Goal: Task Accomplishment & Management: Manage account settings

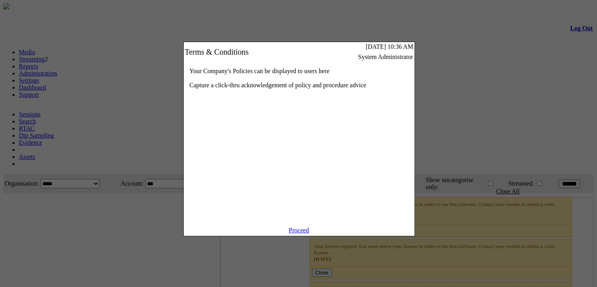
click at [305, 233] on link "Proceed" at bounding box center [299, 230] width 20 height 7
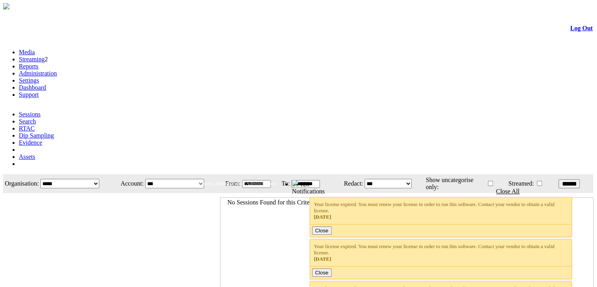
click at [57, 70] on link "Administration" at bounding box center [38, 73] width 38 height 7
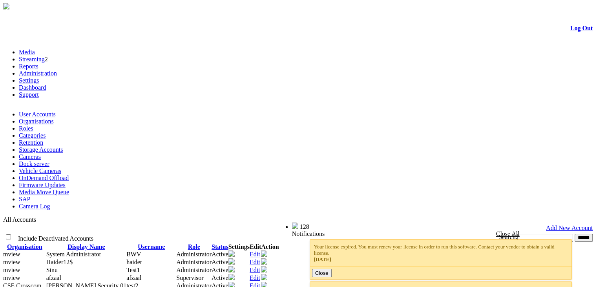
click at [41, 153] on link "Cameras" at bounding box center [30, 156] width 22 height 7
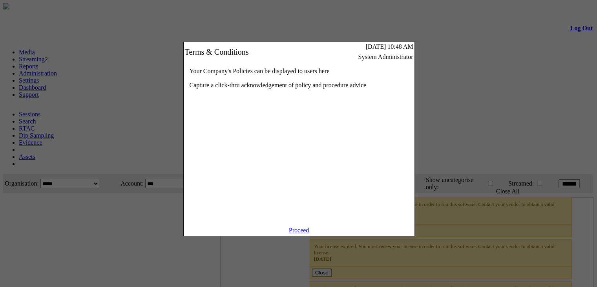
click at [302, 233] on link "Proceed" at bounding box center [299, 230] width 20 height 7
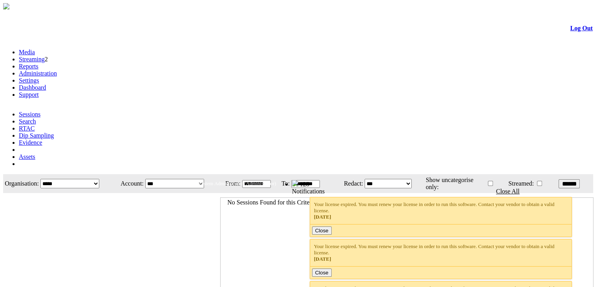
click at [57, 70] on link "Administration" at bounding box center [38, 73] width 38 height 7
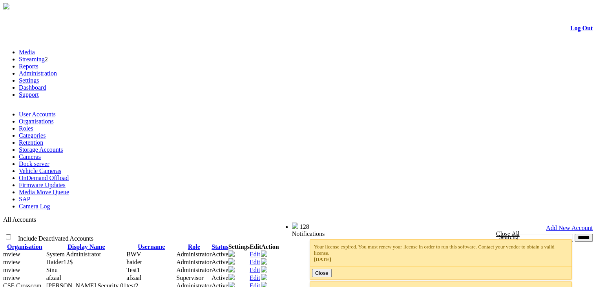
click at [41, 153] on link "Cameras" at bounding box center [30, 156] width 22 height 7
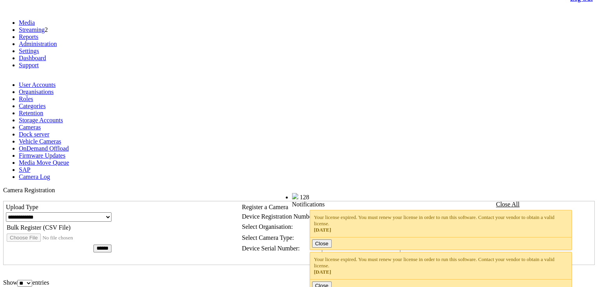
scroll to position [27, 0]
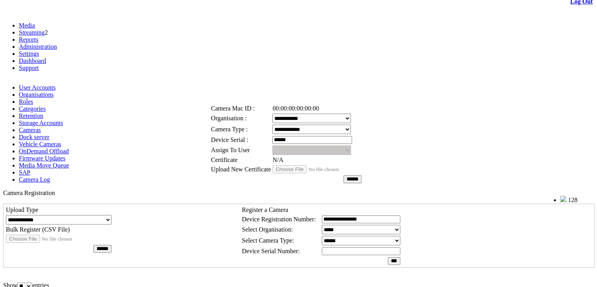
click at [238, 90] on link at bounding box center [238, 90] width 0 height 7
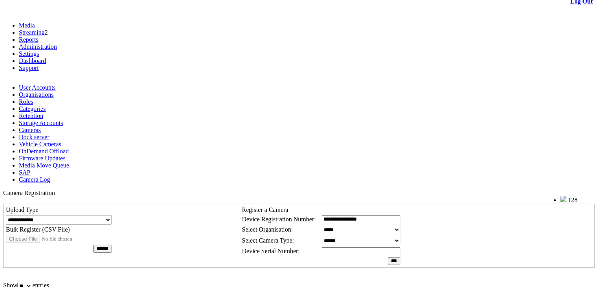
click at [571, 4] on link "Log Out" at bounding box center [582, 1] width 22 height 7
